Goal: Complete application form

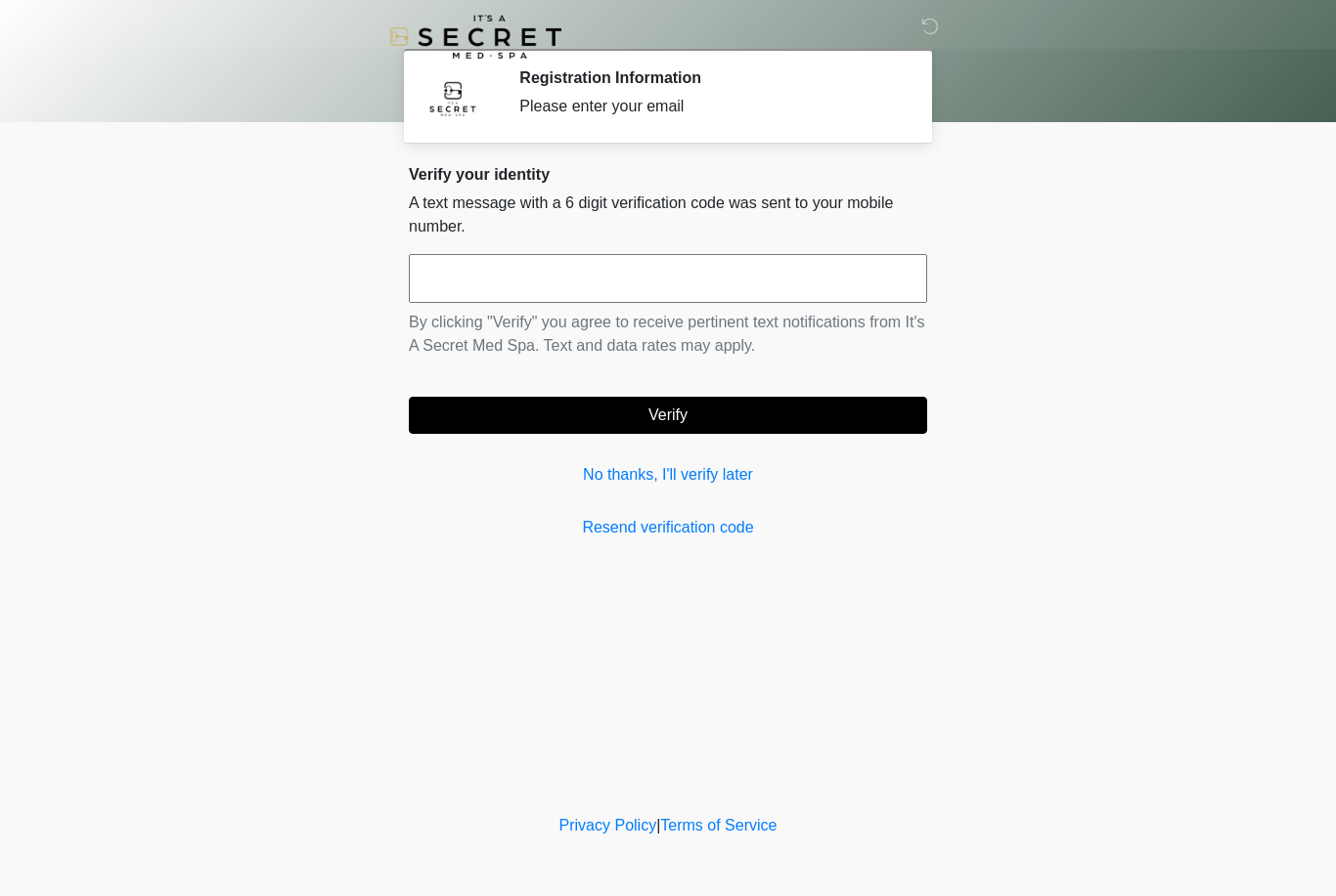
click at [690, 486] on link "No thanks, I'll verify later" at bounding box center [668, 475] width 518 height 24
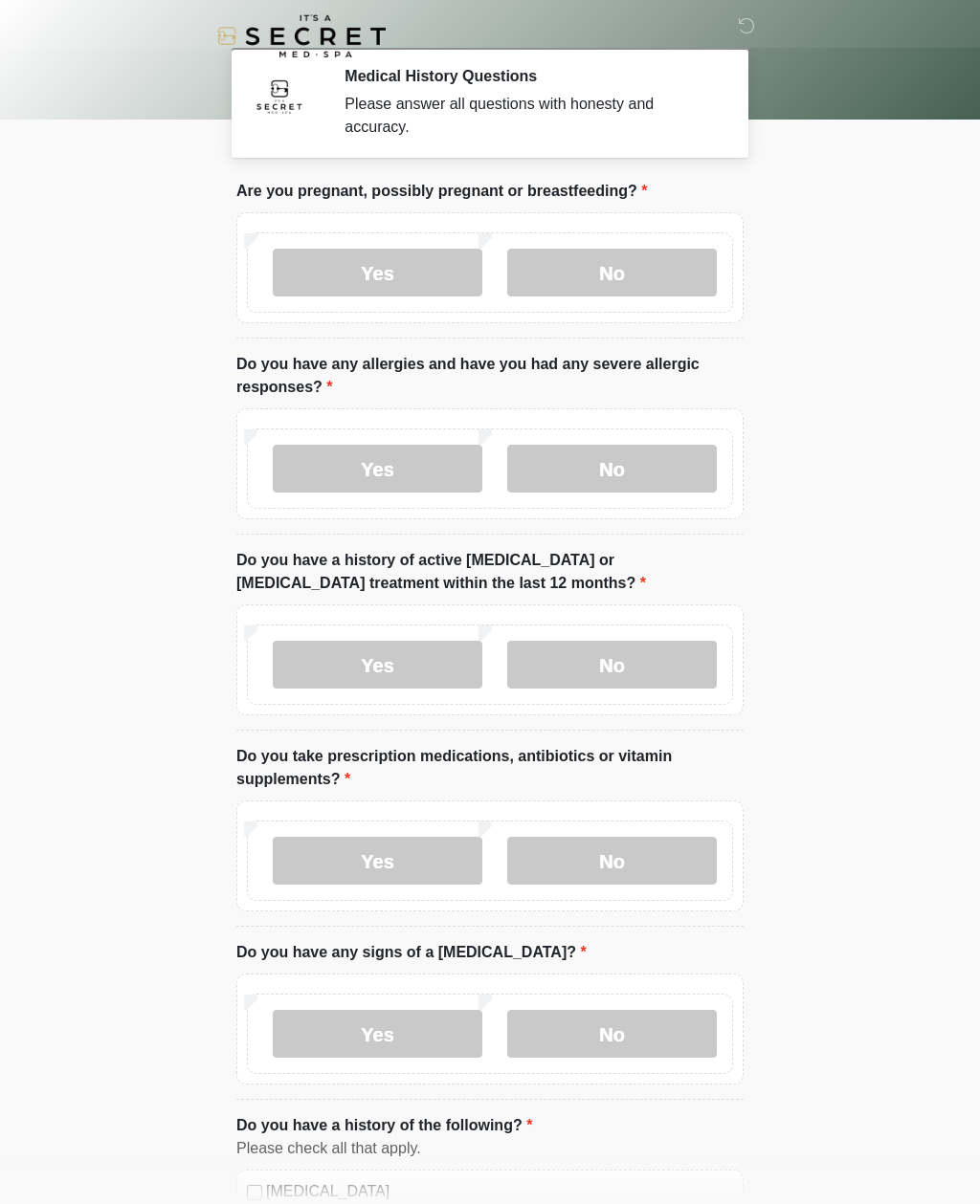
click at [646, 262] on label "No" at bounding box center [612, 272] width 210 height 48
click at [664, 466] on label "No" at bounding box center [612, 468] width 210 height 48
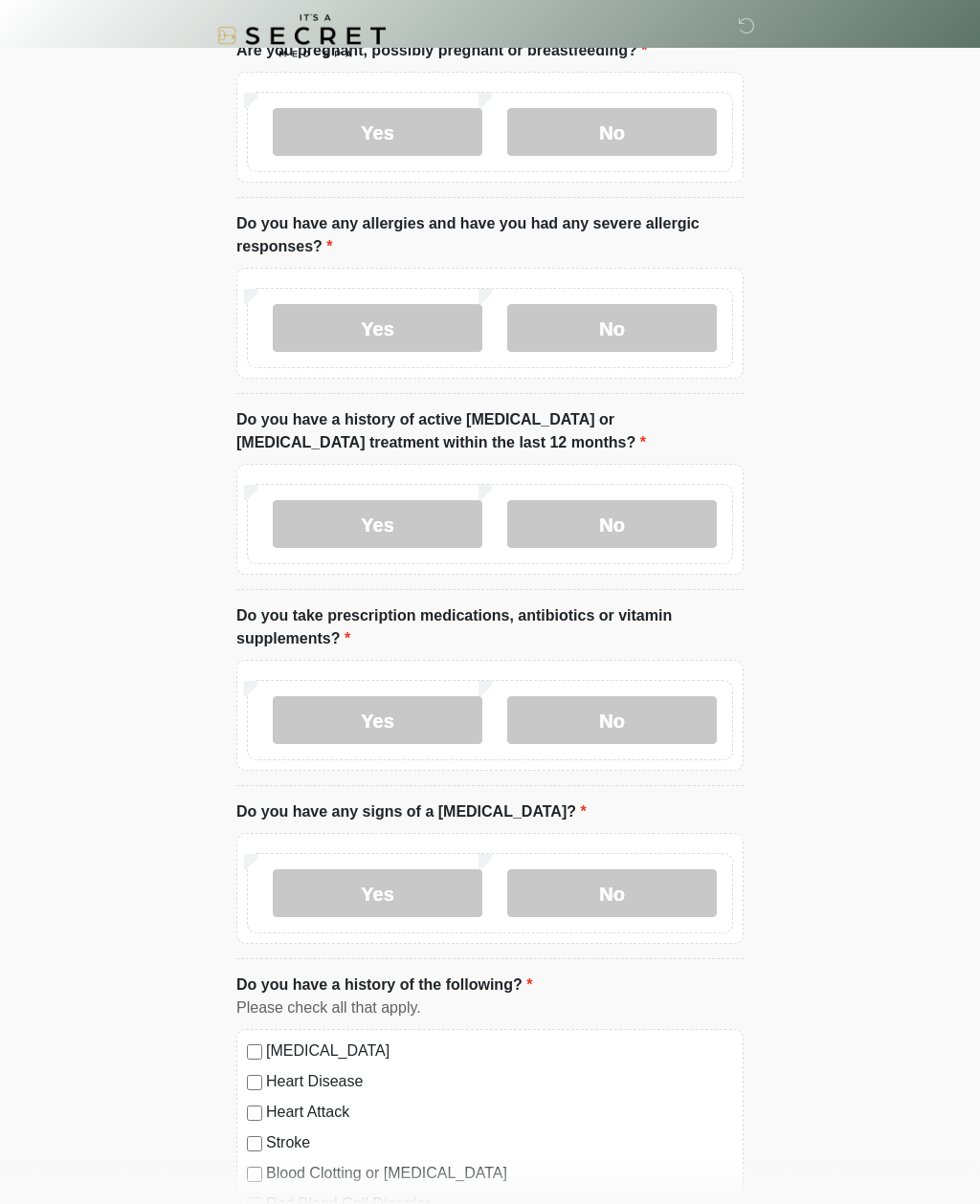
scroll to position [147, 0]
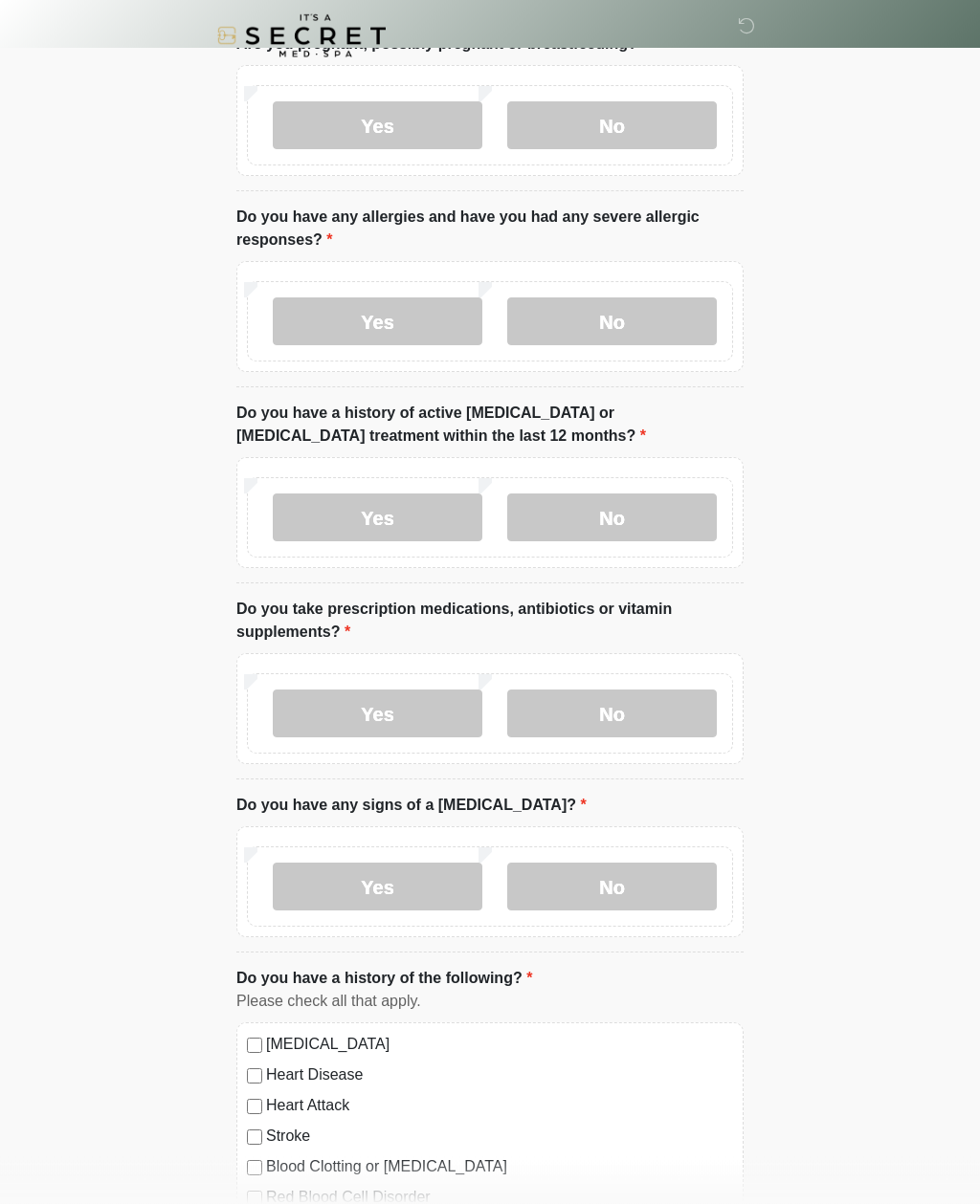
click at [660, 505] on label "No" at bounding box center [612, 518] width 210 height 48
click at [606, 717] on label "No" at bounding box center [612, 713] width 210 height 48
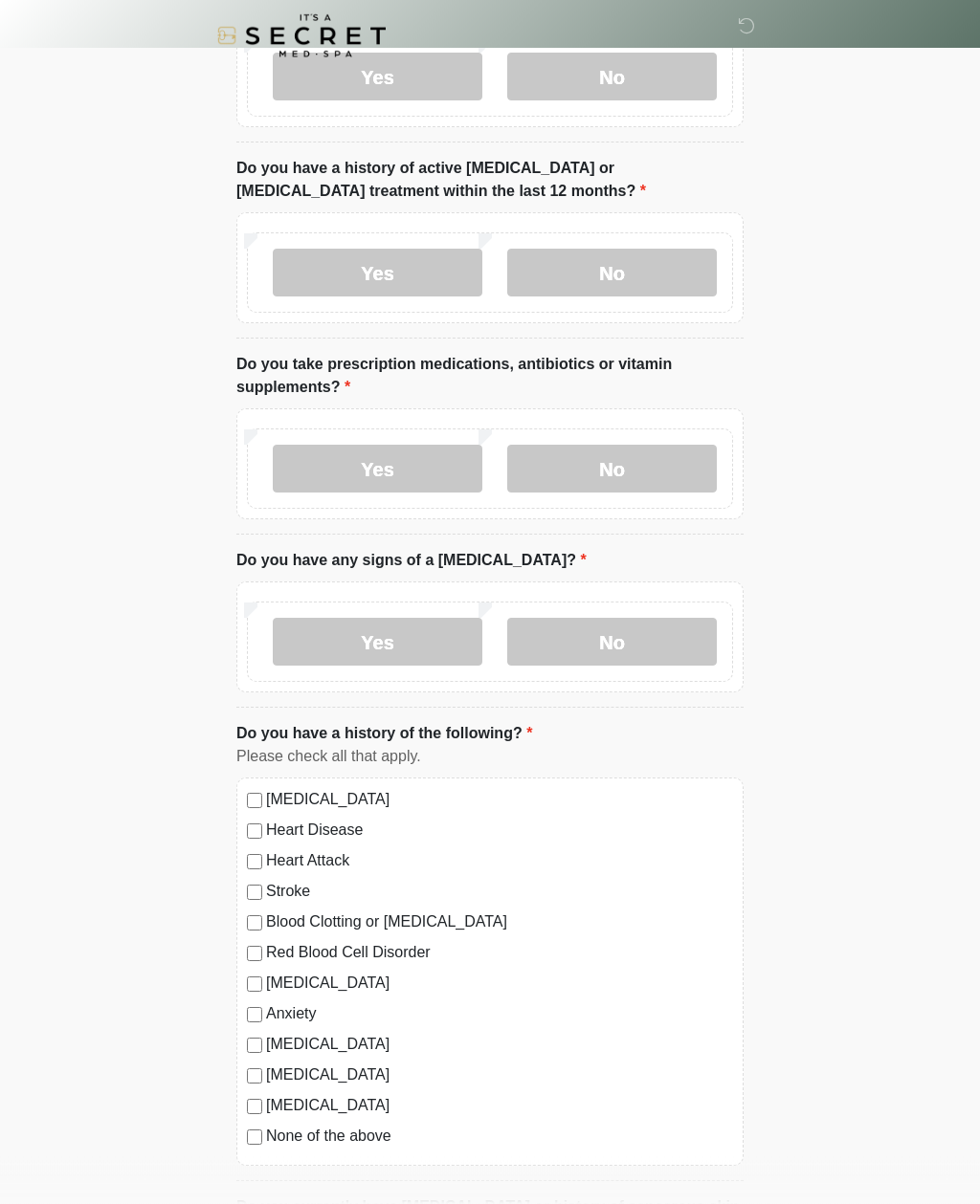
scroll to position [392, 0]
click at [629, 639] on label "No" at bounding box center [612, 641] width 210 height 48
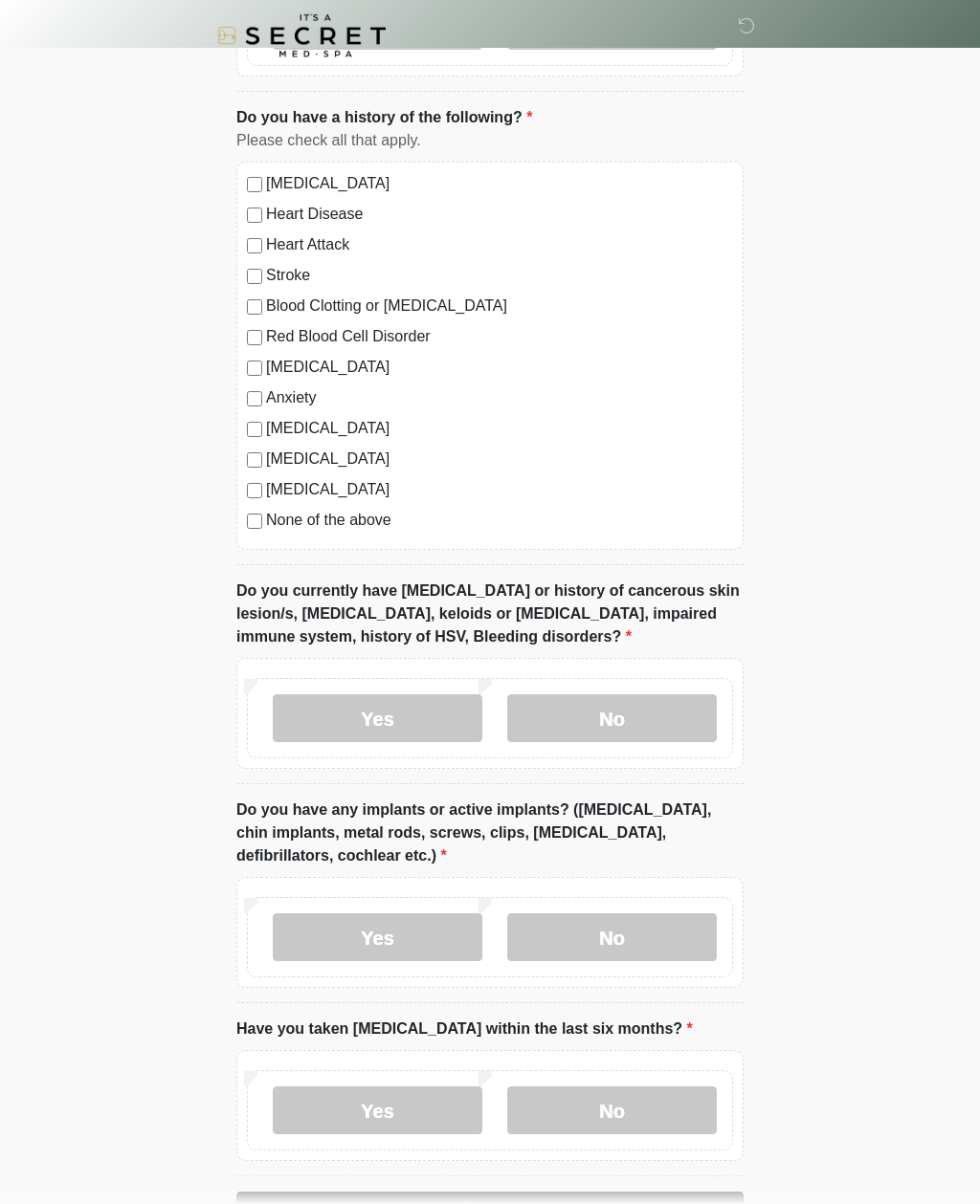
scroll to position [1070, 0]
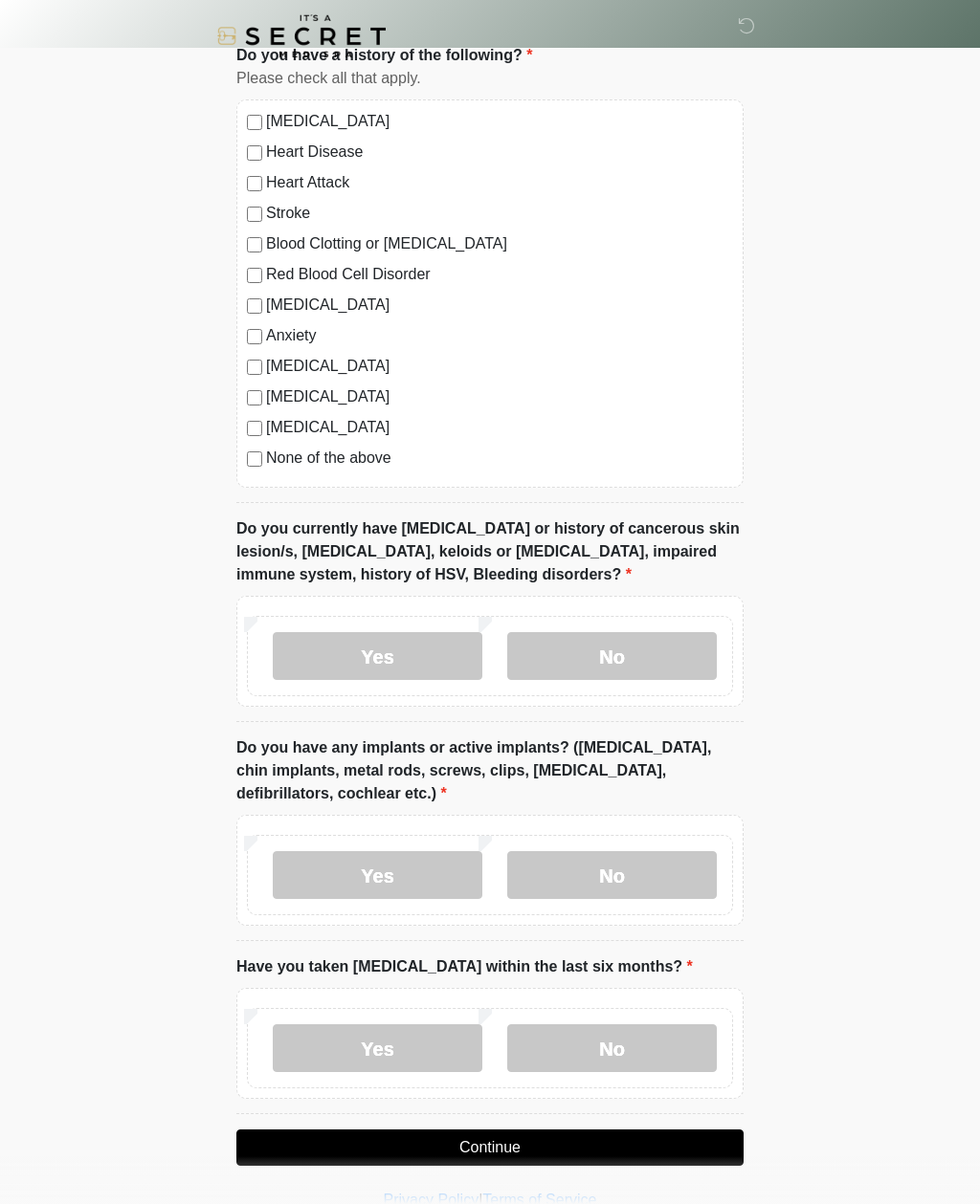
click at [652, 657] on label "No" at bounding box center [612, 655] width 210 height 48
click at [669, 862] on label "No" at bounding box center [612, 875] width 210 height 48
click at [646, 876] on label "No" at bounding box center [612, 1048] width 210 height 48
click at [611, 876] on button "Continue" at bounding box center [490, 1147] width 507 height 36
click at [599, 876] on button "Continue" at bounding box center [490, 1147] width 507 height 36
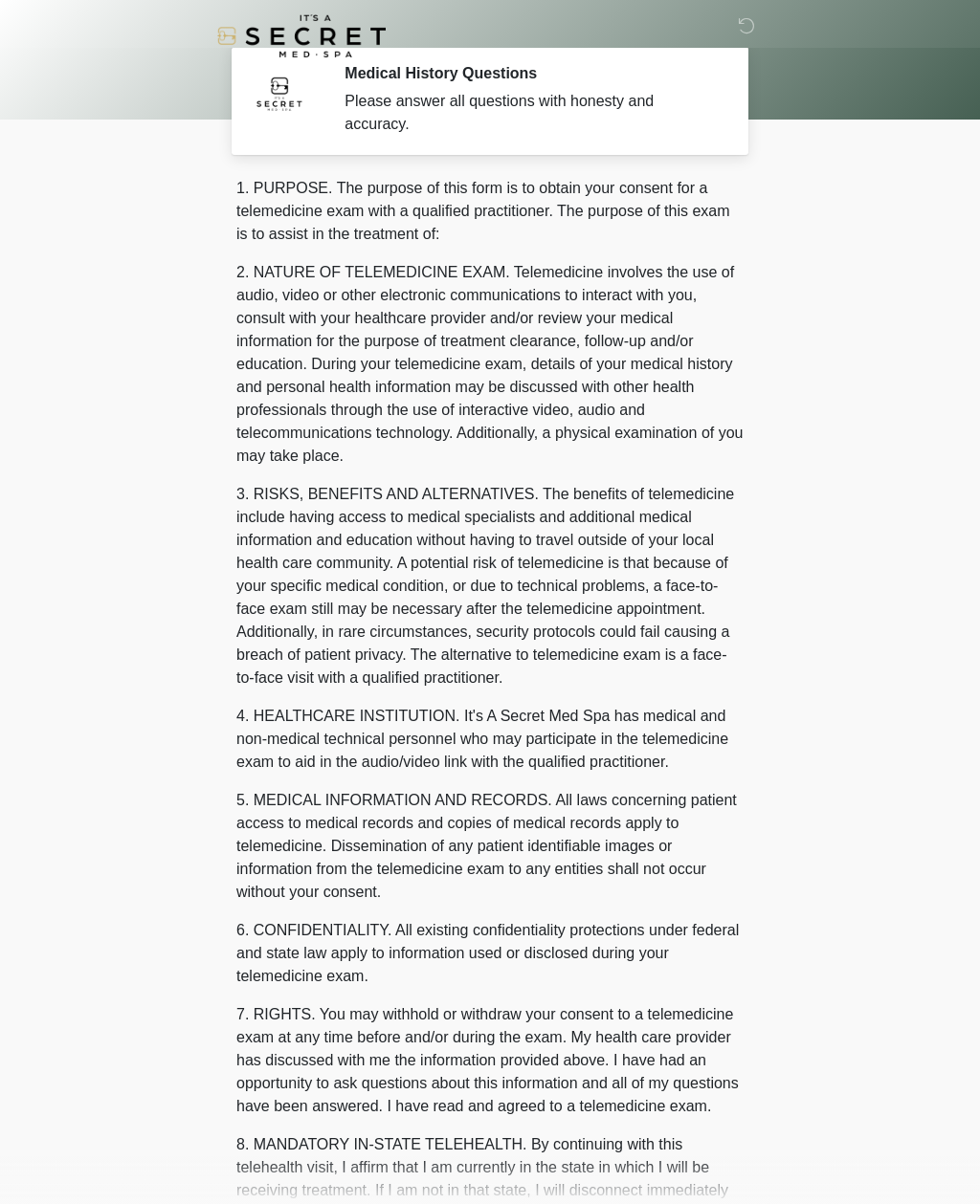
scroll to position [0, 0]
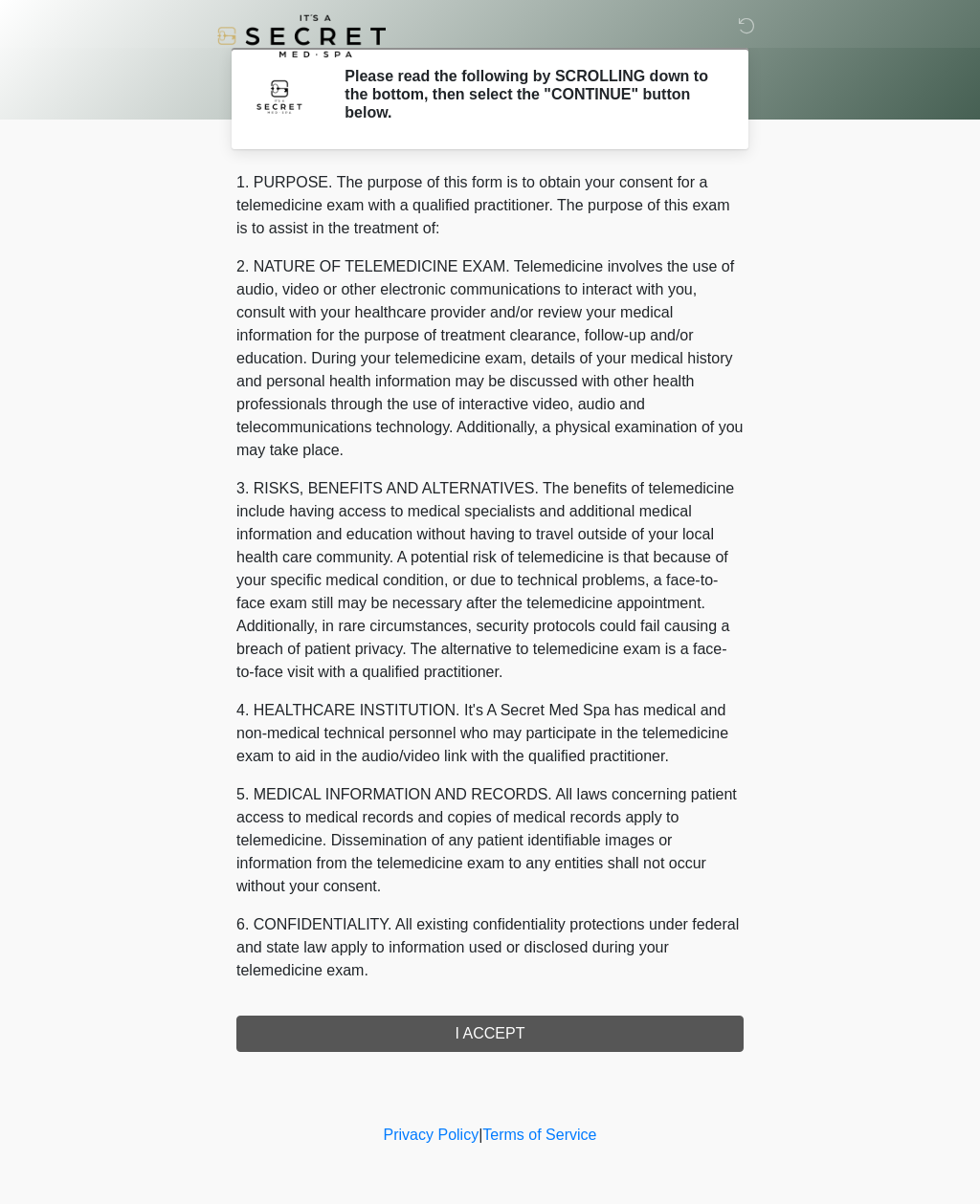
click at [578, 876] on div "1. PURPOSE. The purpose of this form is to obtain your consent for a telemedici…" at bounding box center [490, 611] width 507 height 881
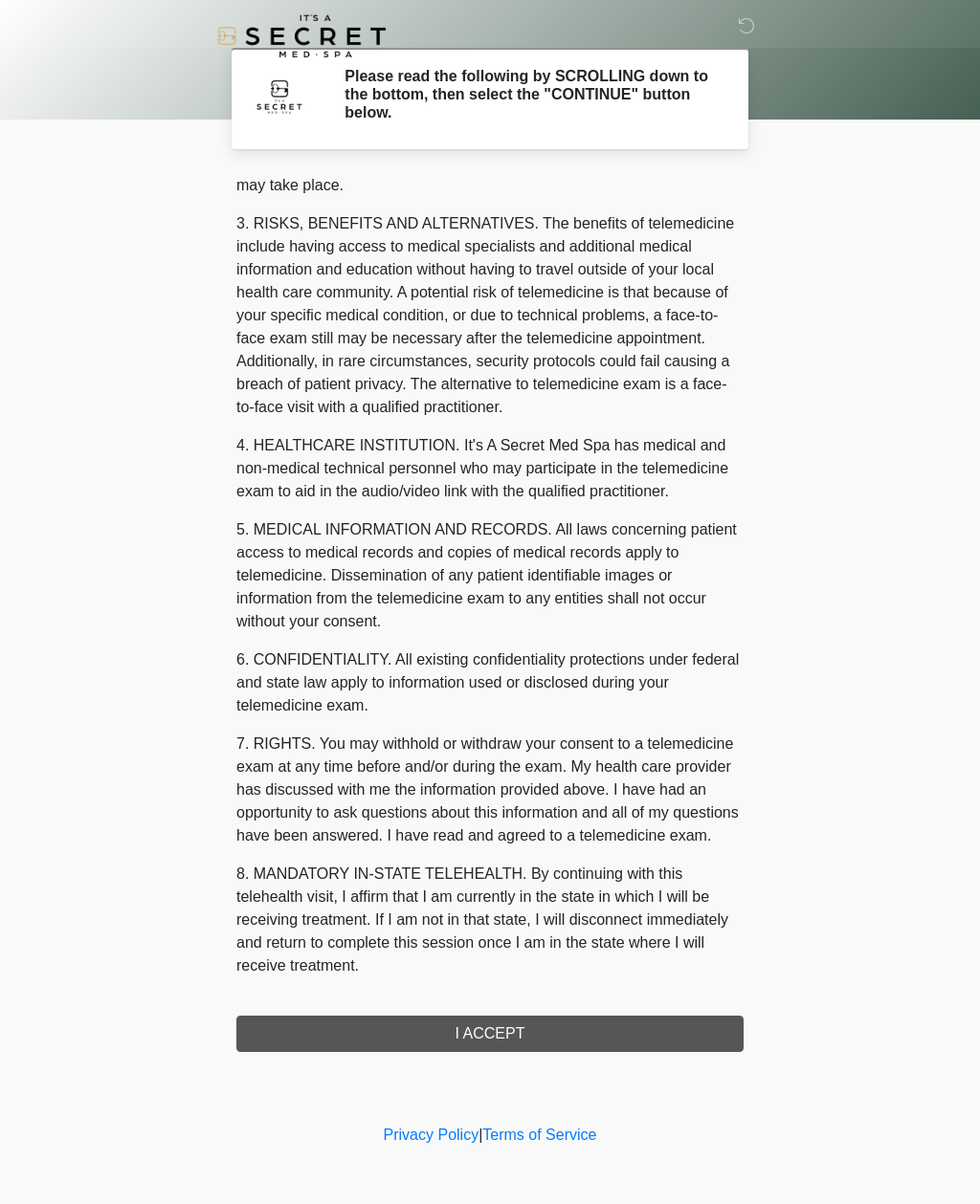
scroll to position [288, 0]
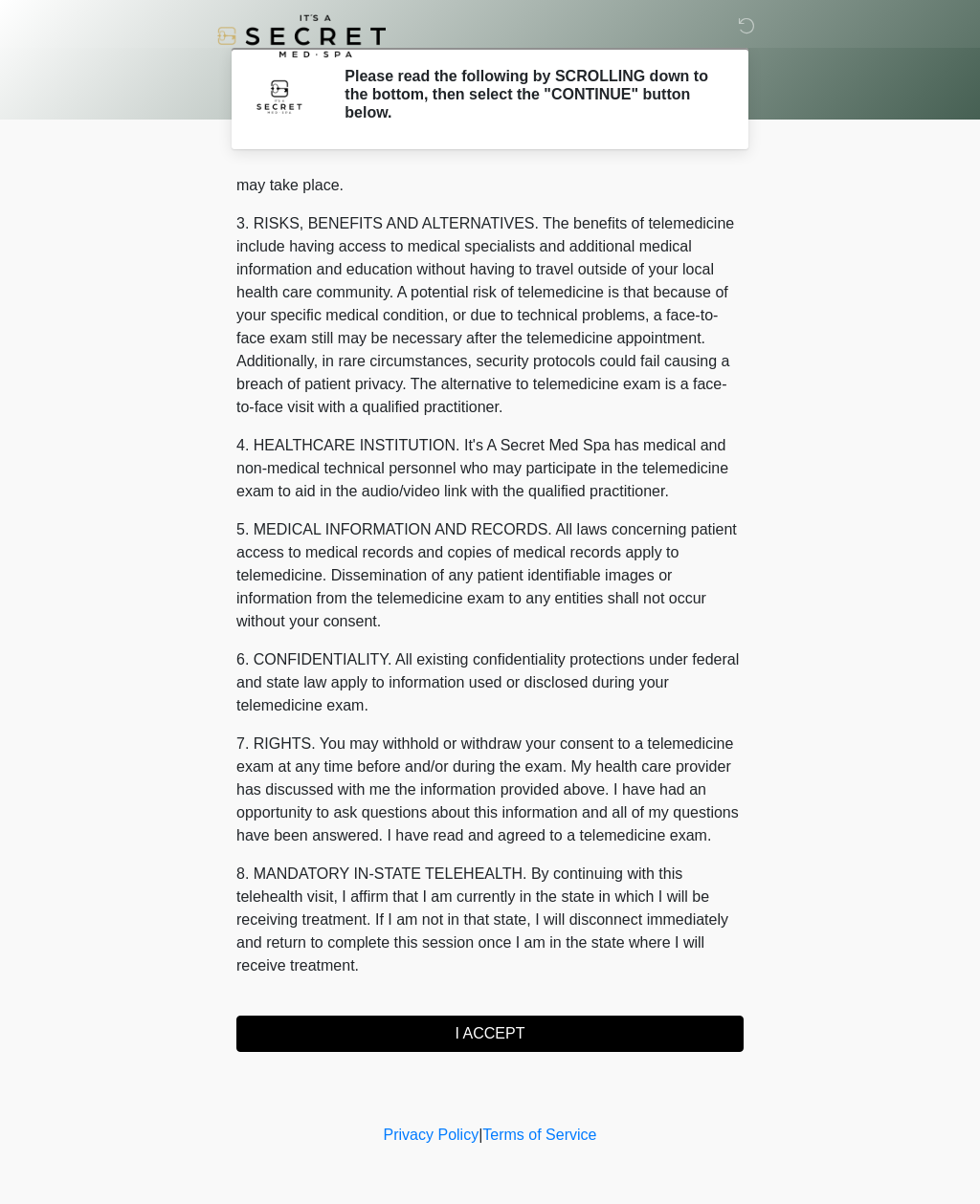
click at [515, 876] on button "I ACCEPT" at bounding box center [490, 1033] width 507 height 36
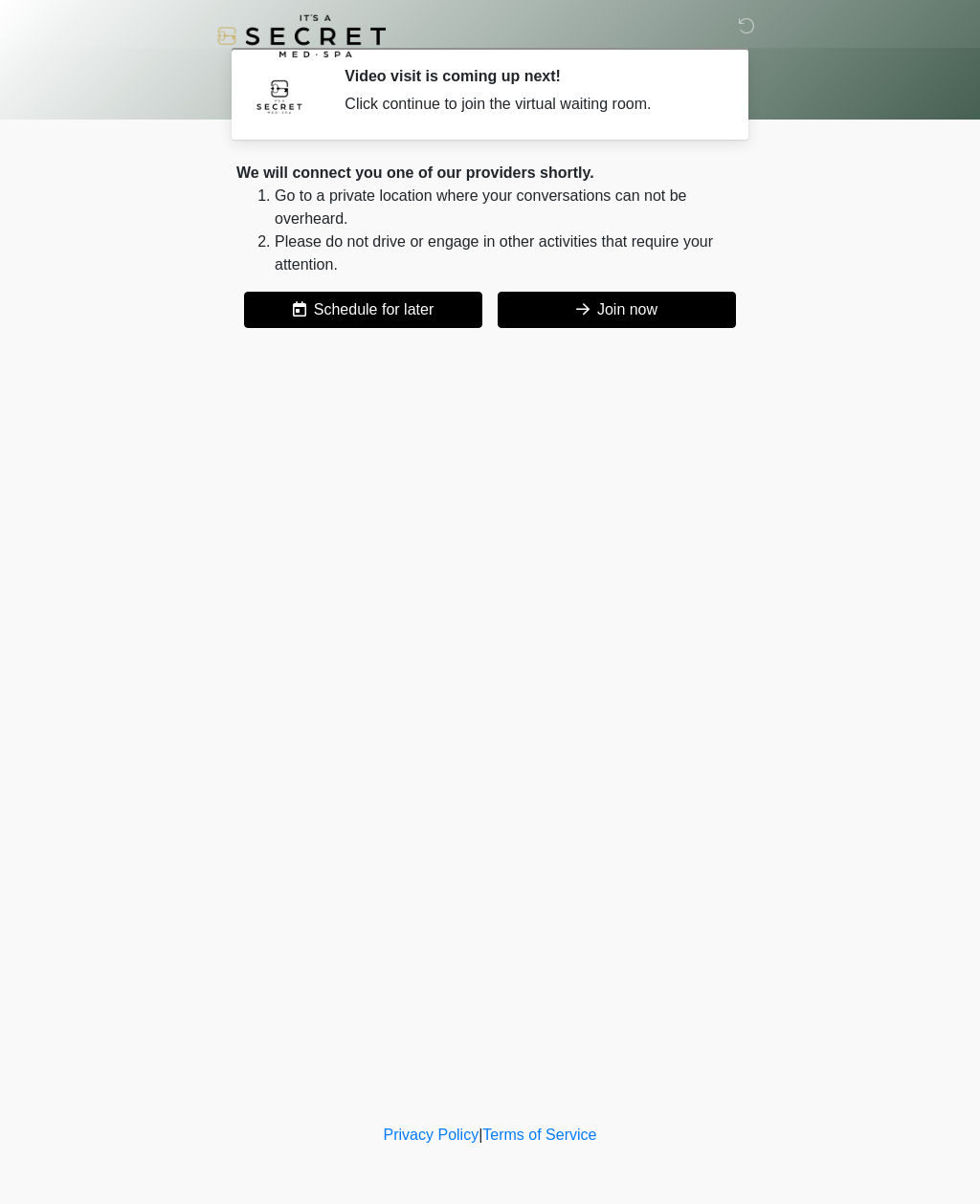
click at [638, 301] on button "Join now" at bounding box center [616, 309] width 238 height 36
